Goal: Task Accomplishment & Management: Manage account settings

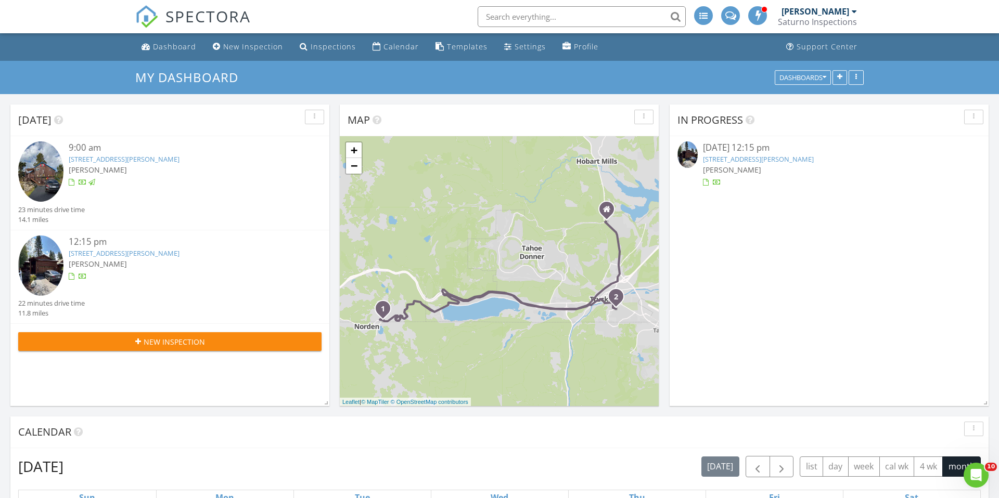
click at [716, 160] on link "10647 Sara Bear Ln, Truckee, CA 96161" at bounding box center [758, 158] width 111 height 9
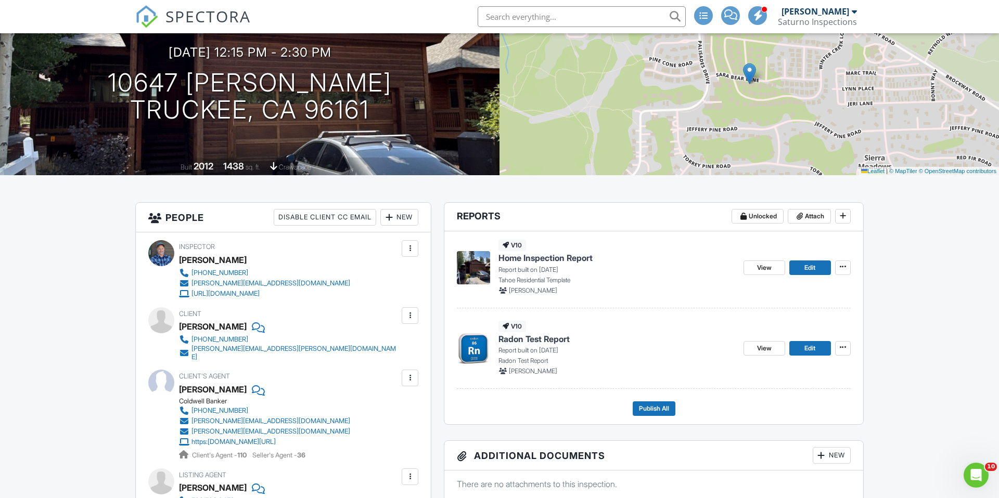
scroll to position [87, 0]
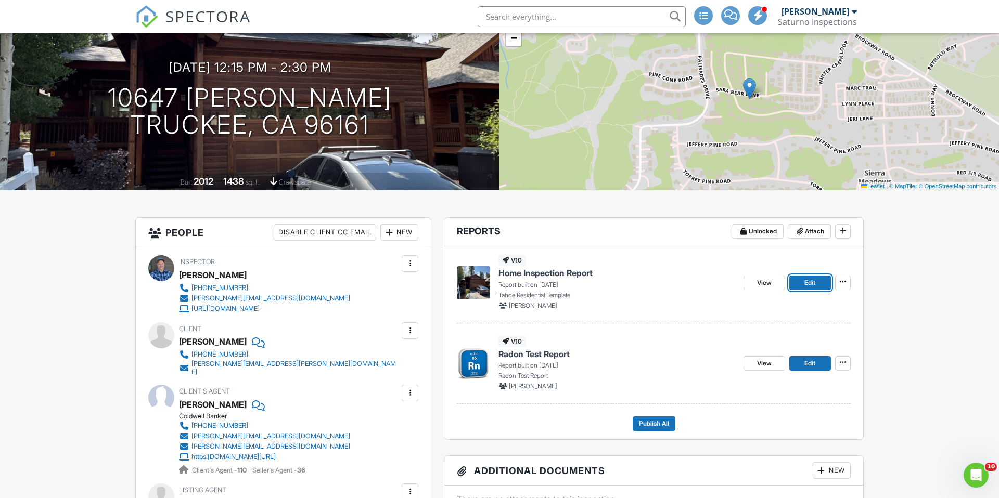
click at [818, 276] on link "Edit" at bounding box center [810, 283] width 42 height 15
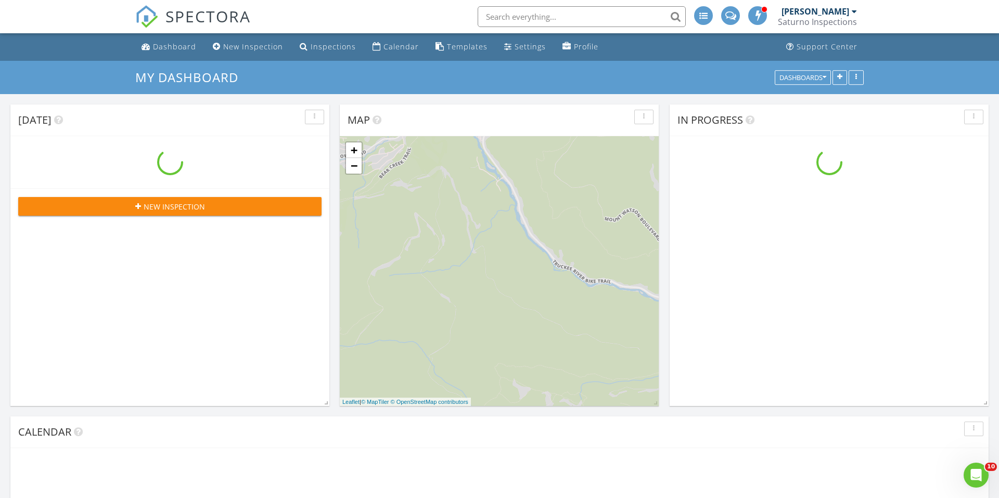
scroll to position [843, 999]
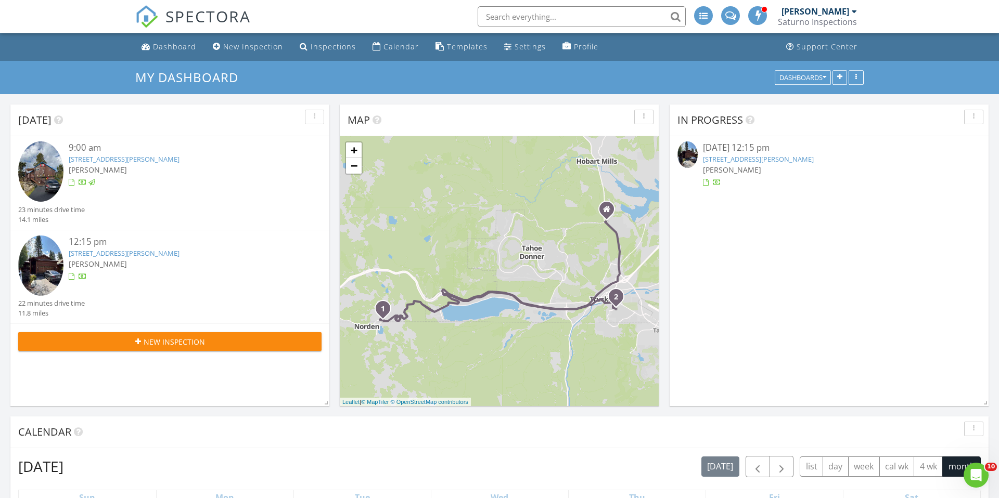
click at [776, 160] on link "10647 Sara Bear Ln, Truckee, CA 96161" at bounding box center [758, 158] width 111 height 9
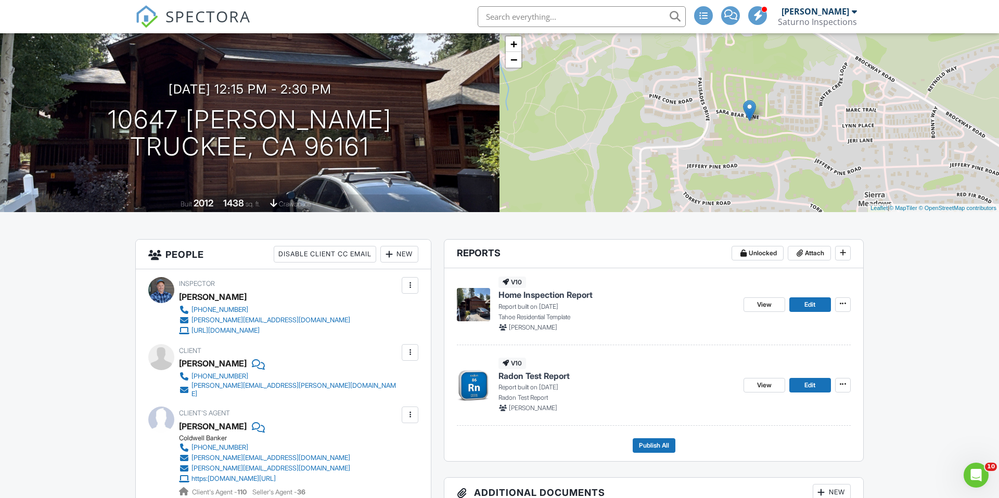
scroll to position [154, 0]
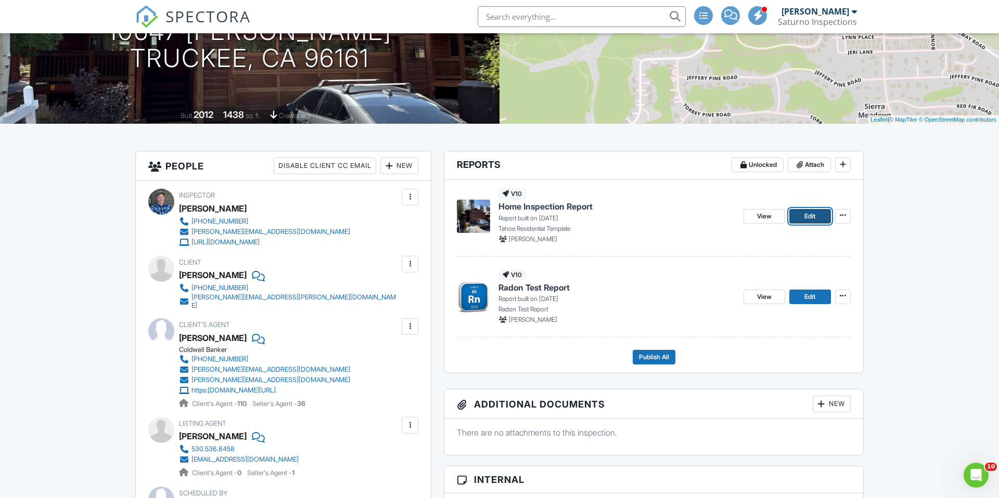
click at [811, 219] on span "Edit" at bounding box center [809, 216] width 11 height 10
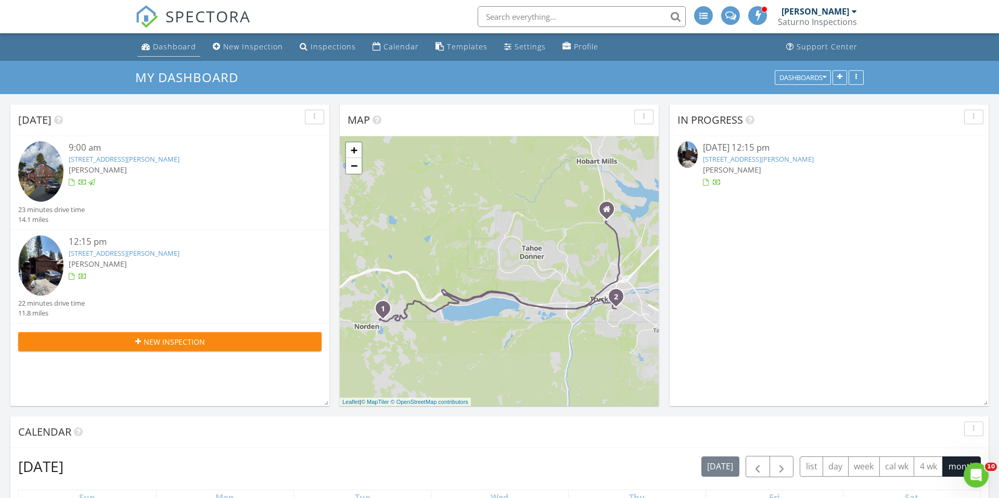
click at [174, 45] on div "Dashboard" at bounding box center [174, 47] width 43 height 10
click at [747, 159] on link "[STREET_ADDRESS][PERSON_NAME]" at bounding box center [758, 158] width 111 height 9
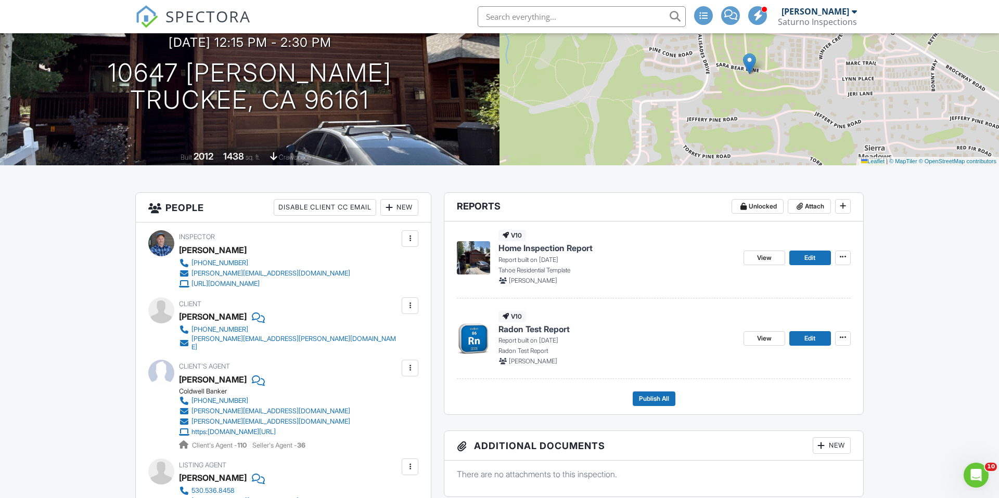
scroll to position [86, 0]
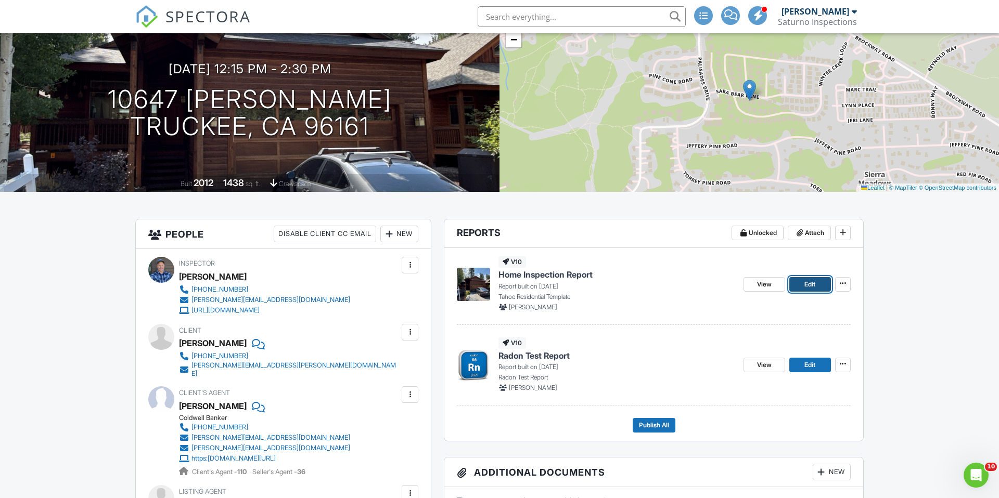
click at [821, 291] on link "Edit" at bounding box center [810, 284] width 42 height 15
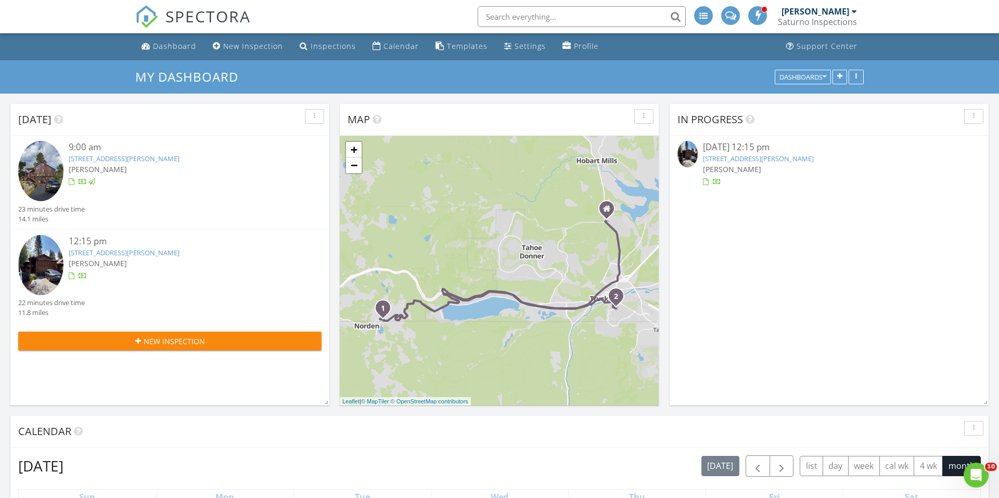
click at [756, 159] on link "10647 Sara Bear Ln, Truckee, CA 96161" at bounding box center [758, 158] width 111 height 9
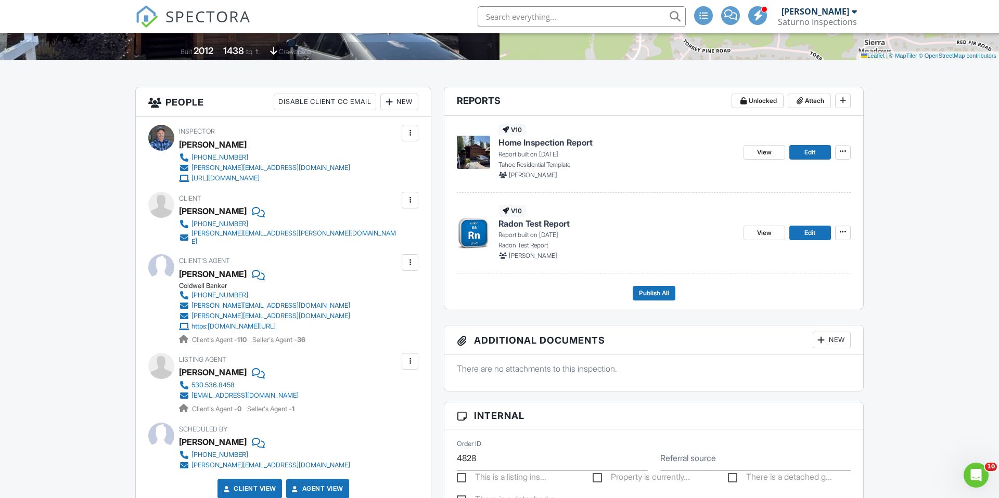
scroll to position [203, 0]
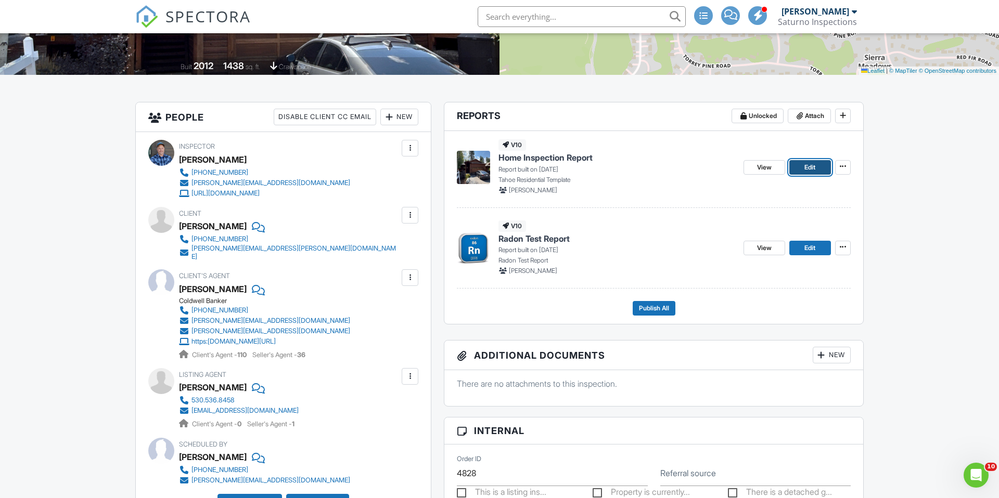
click at [804, 168] on span "Edit" at bounding box center [809, 167] width 11 height 10
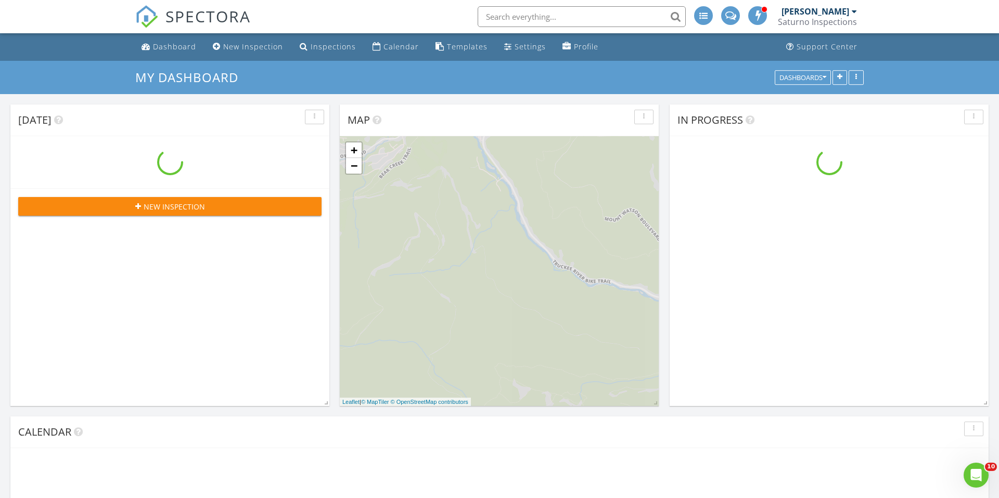
scroll to position [843, 999]
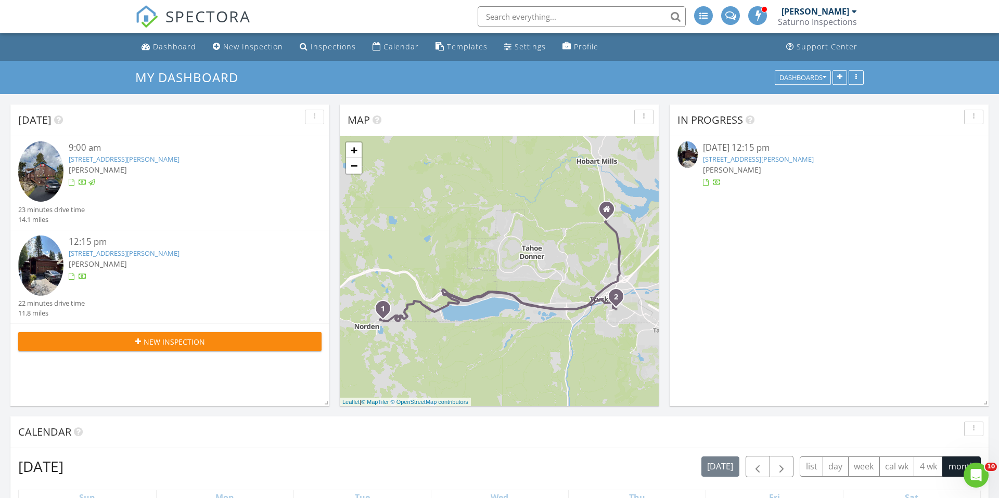
click at [790, 162] on link "[STREET_ADDRESS][PERSON_NAME]" at bounding box center [758, 158] width 111 height 9
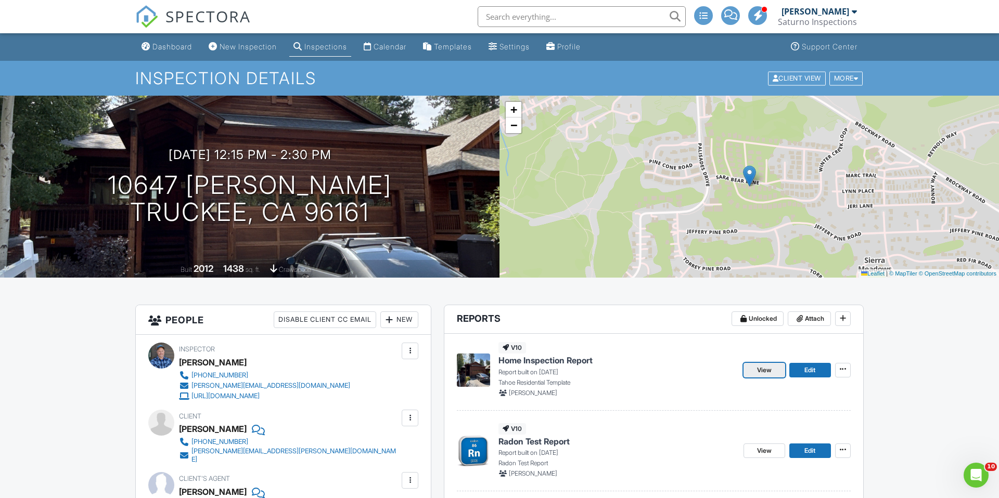
click at [770, 369] on span "View" at bounding box center [764, 370] width 15 height 10
